Goal: Task Accomplishment & Management: Manage account settings

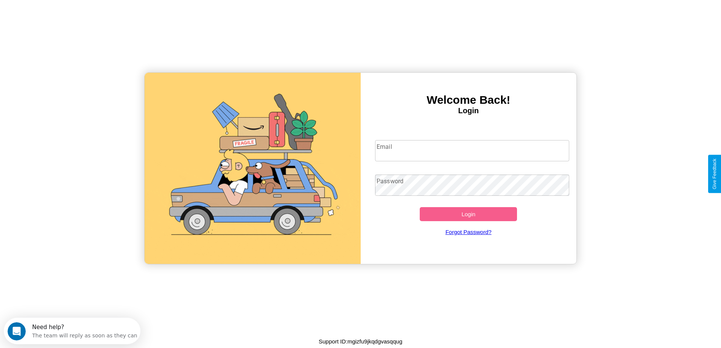
click at [472, 151] on input "Email" at bounding box center [472, 150] width 194 height 21
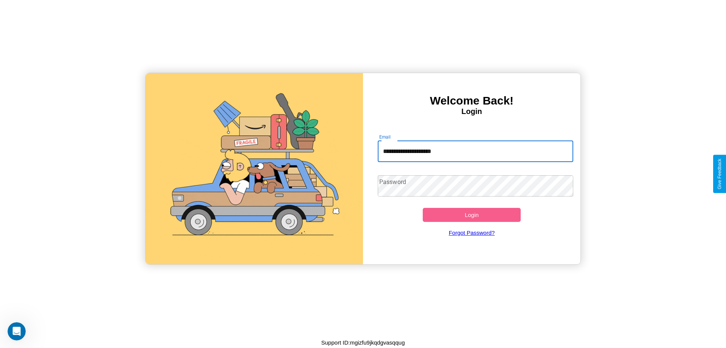
type input "**********"
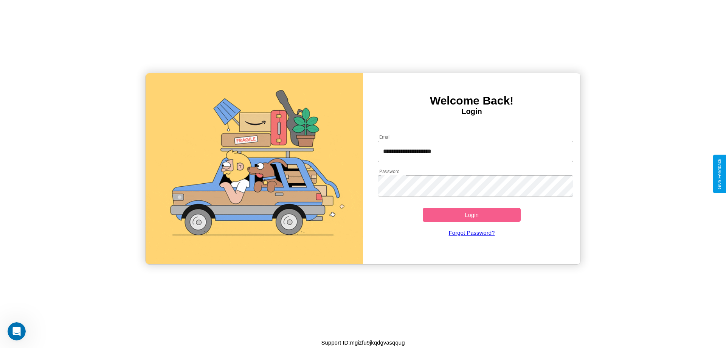
click at [472, 215] on button "Login" at bounding box center [472, 215] width 98 height 14
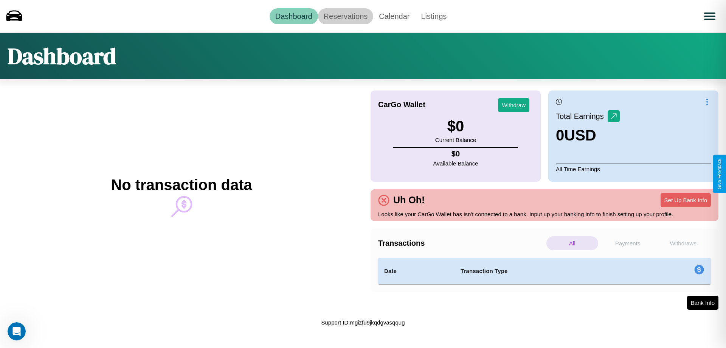
click at [345, 16] on link "Reservations" at bounding box center [346, 16] width 56 height 16
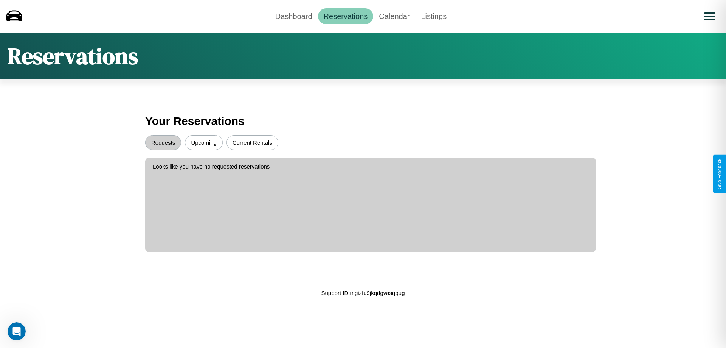
click at [204, 142] on button "Upcoming" at bounding box center [204, 142] width 38 height 15
click at [163, 142] on button "Requests" at bounding box center [163, 142] width 36 height 15
click at [394, 16] on link "Calendar" at bounding box center [394, 16] width 42 height 16
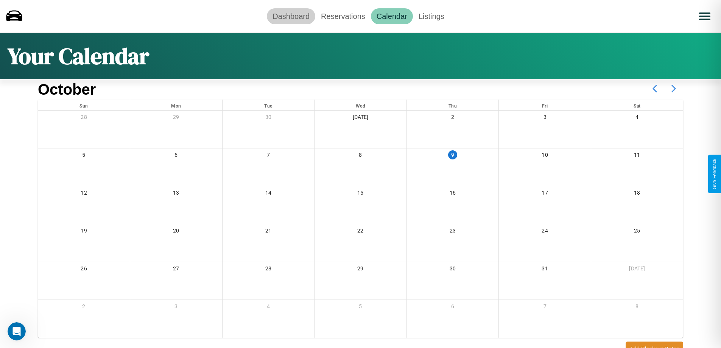
click at [291, 16] on link "Dashboard" at bounding box center [291, 16] width 48 height 16
